Goal: Find contact information: Obtain details needed to contact an individual or organization

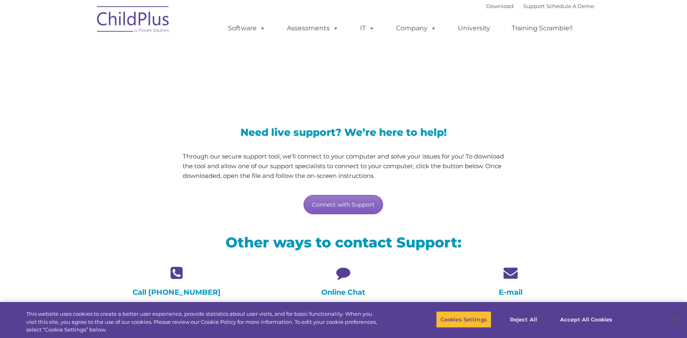
drag, startPoint x: 349, startPoint y: 208, endPoint x: 376, endPoint y: 209, distance: 26.7
click at [349, 208] on link "Connect with Support" at bounding box center [343, 204] width 80 height 19
click at [349, 291] on h4 "Online Chat" at bounding box center [343, 292] width 155 height 9
click at [335, 199] on link "Connect with Support" at bounding box center [343, 204] width 80 height 19
click at [521, 193] on div "Need live support? We’re here to help! Through our secure support tool, we’ll c…" at bounding box center [343, 163] width 501 height 120
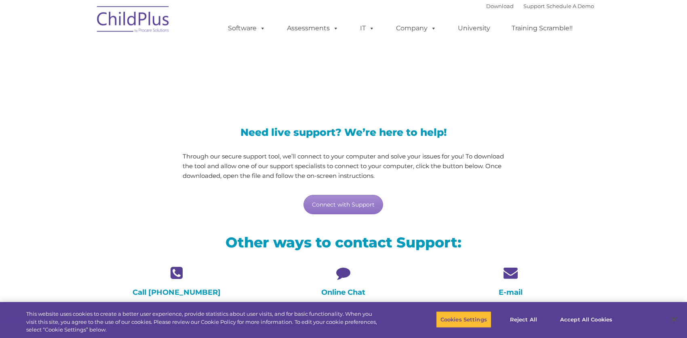
drag, startPoint x: 341, startPoint y: 291, endPoint x: 444, endPoint y: 292, distance: 103.4
click at [341, 291] on h4 "Online Chat" at bounding box center [343, 292] width 155 height 9
click at [521, 287] on div "E-mail Send an email directly to support with details about the issue you’re ex…" at bounding box center [510, 304] width 155 height 78
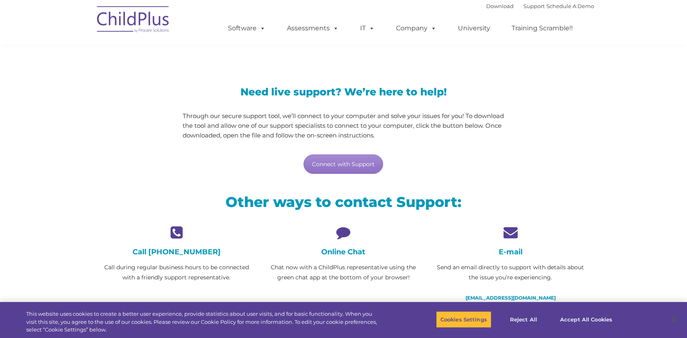
scroll to position [54, 0]
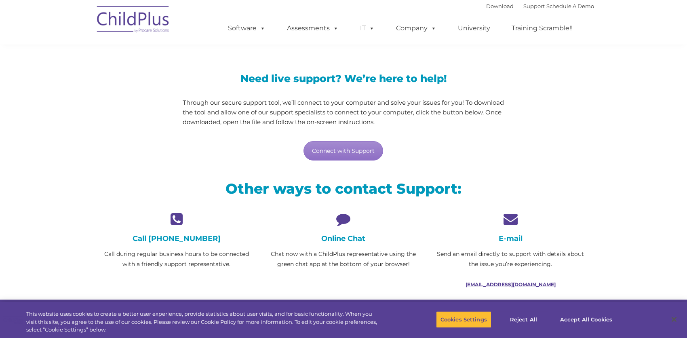
click at [524, 281] on link "support@childplus.com" at bounding box center [510, 284] width 90 height 6
click at [515, 282] on link "support@childplus.com" at bounding box center [510, 284] width 90 height 6
